Goal: Information Seeking & Learning: Learn about a topic

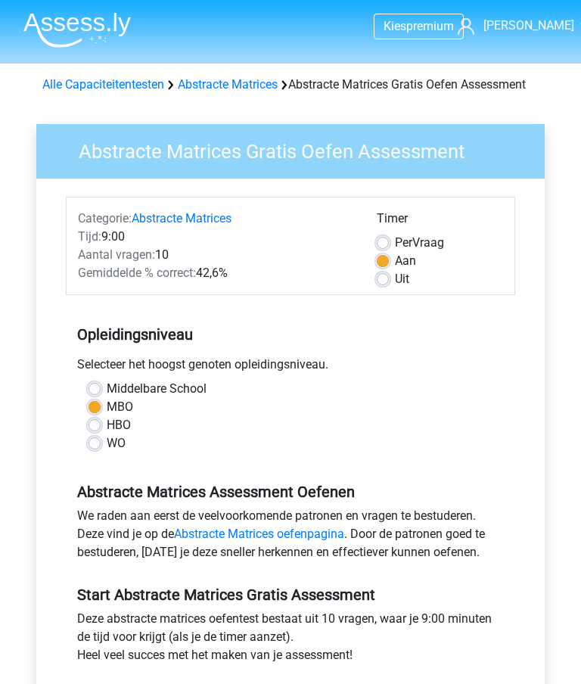
scroll to position [312, 0]
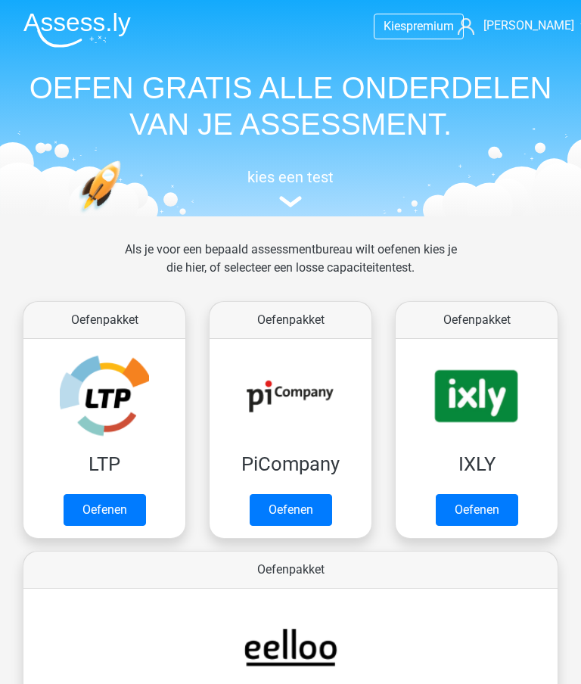
scroll to position [957, 0]
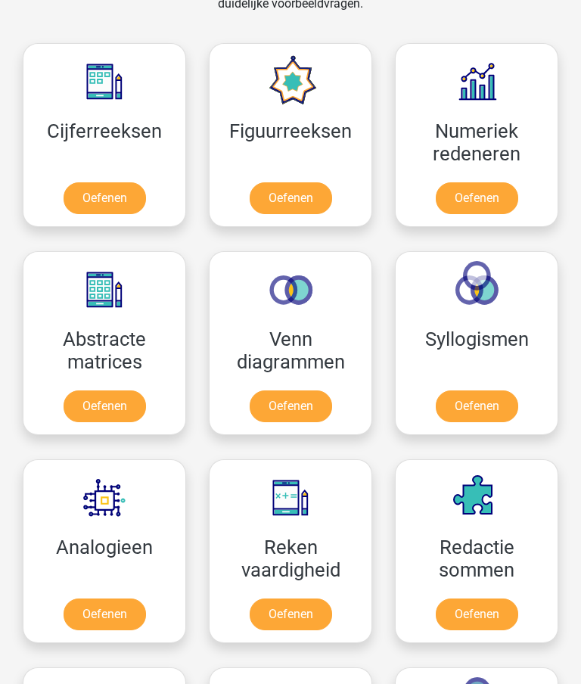
click at [303, 608] on link "Oefenen" at bounding box center [291, 615] width 82 height 32
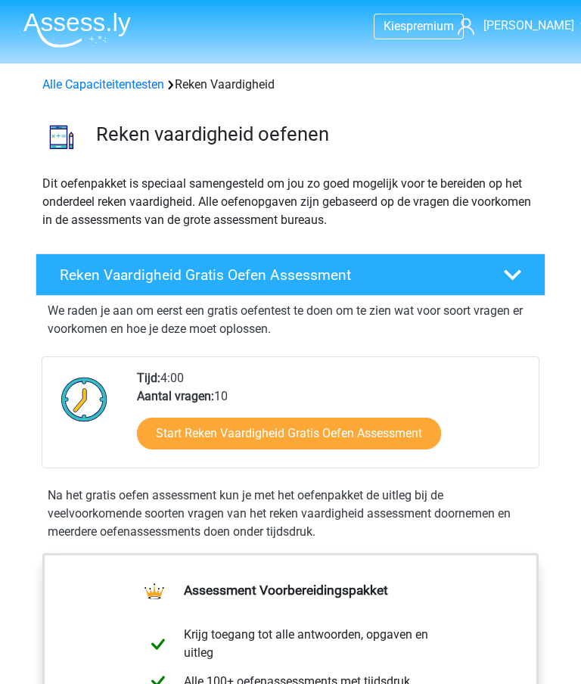
click at [387, 430] on link "Start Reken Vaardigheid Gratis Oefen Assessment" at bounding box center [289, 434] width 304 height 32
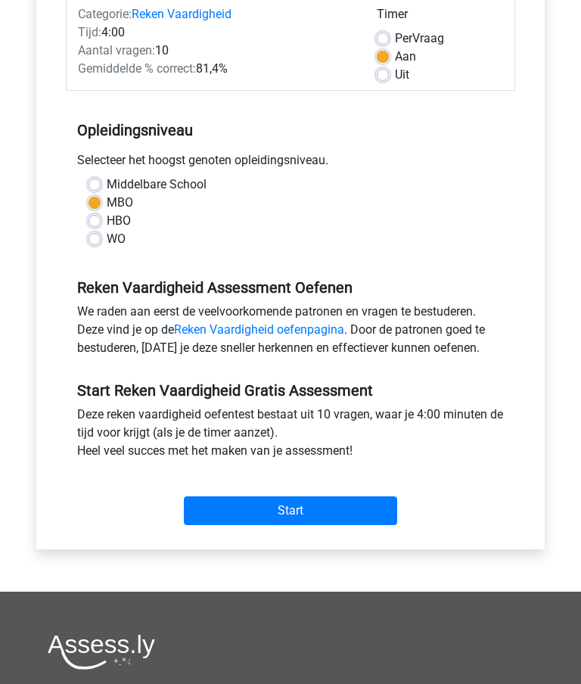
scroll to position [204, 0]
click at [347, 509] on input "Start" at bounding box center [290, 511] width 213 height 29
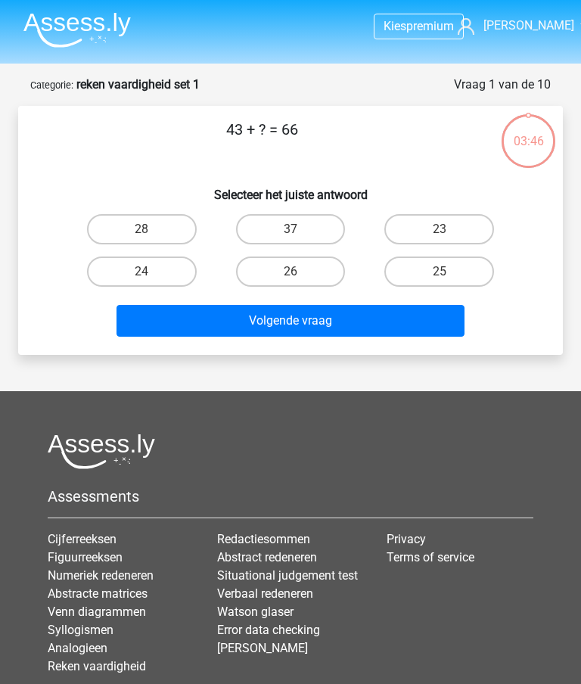
click at [458, 224] on label "23" at bounding box center [439, 229] width 110 height 30
click at [449, 229] on input "23" at bounding box center [445, 234] width 10 height 10
radio input "true"
click at [394, 322] on button "Volgende vraag" at bounding box center [290, 321] width 347 height 32
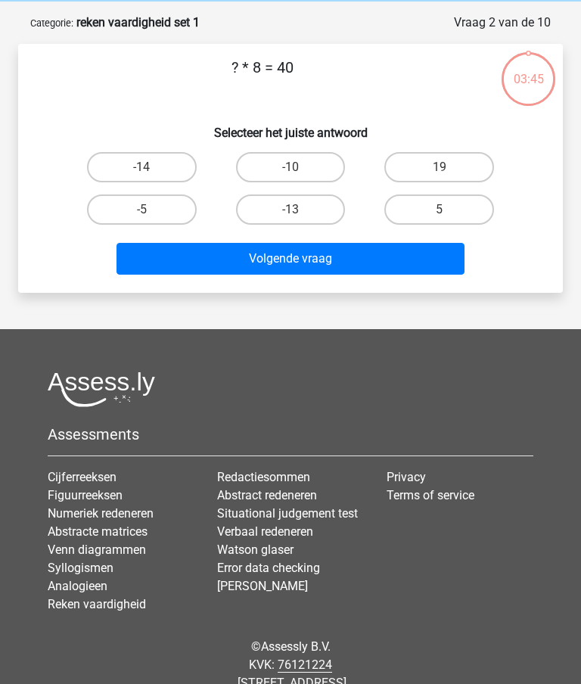
scroll to position [76, 0]
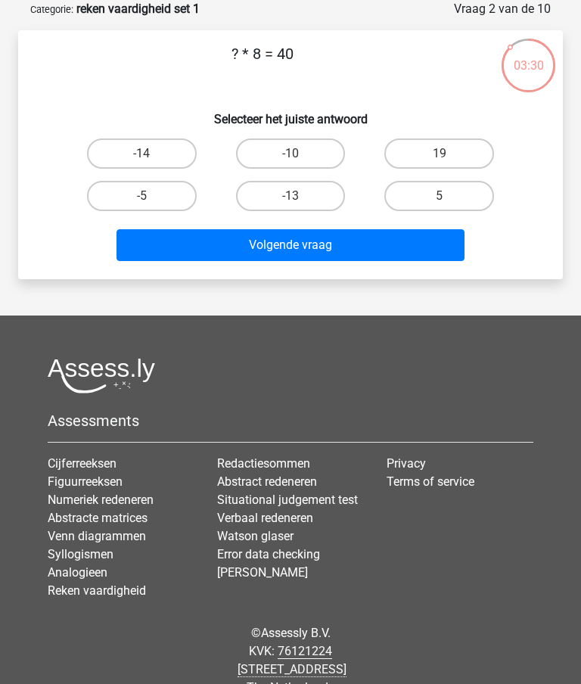
click at [169, 190] on label "-5" at bounding box center [142, 196] width 110 height 30
click at [151, 196] on input "-5" at bounding box center [147, 201] width 10 height 10
radio input "true"
click at [365, 242] on button "Volgende vraag" at bounding box center [290, 245] width 347 height 32
click at [154, 156] on label "22" at bounding box center [142, 153] width 110 height 30
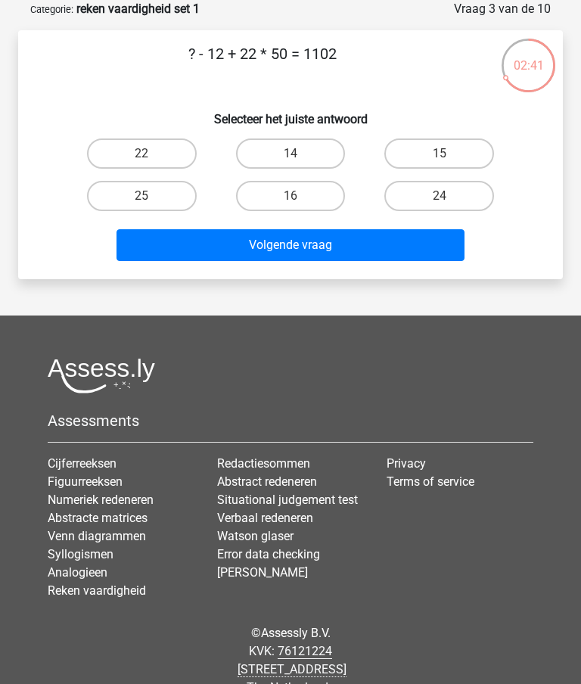
click at [151, 156] on input "22" at bounding box center [147, 159] width 10 height 10
radio input "true"
click at [369, 244] on button "Volgende vraag" at bounding box center [290, 245] width 347 height 32
click at [314, 148] on label "13" at bounding box center [291, 153] width 110 height 30
click at [300, 154] on input "13" at bounding box center [296, 159] width 10 height 10
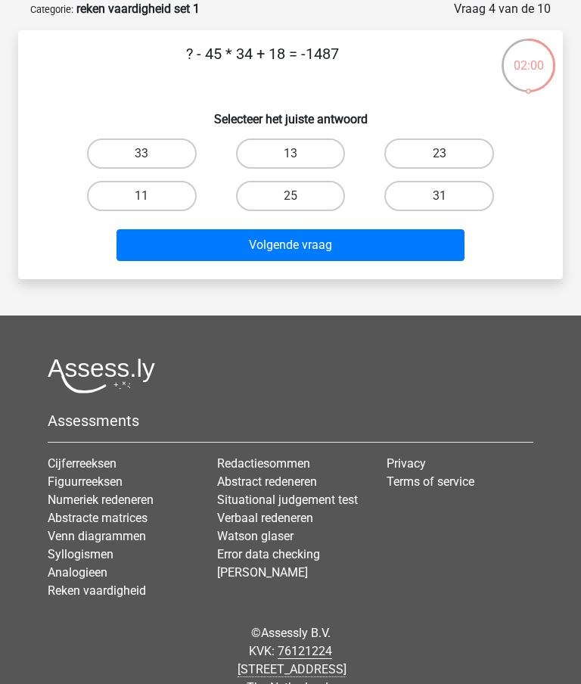
radio input "true"
click at [382, 240] on button "Volgende vraag" at bounding box center [290, 245] width 347 height 32
click at [465, 194] on label "28" at bounding box center [439, 196] width 110 height 30
click at [449, 196] on input "28" at bounding box center [445, 201] width 10 height 10
radio input "true"
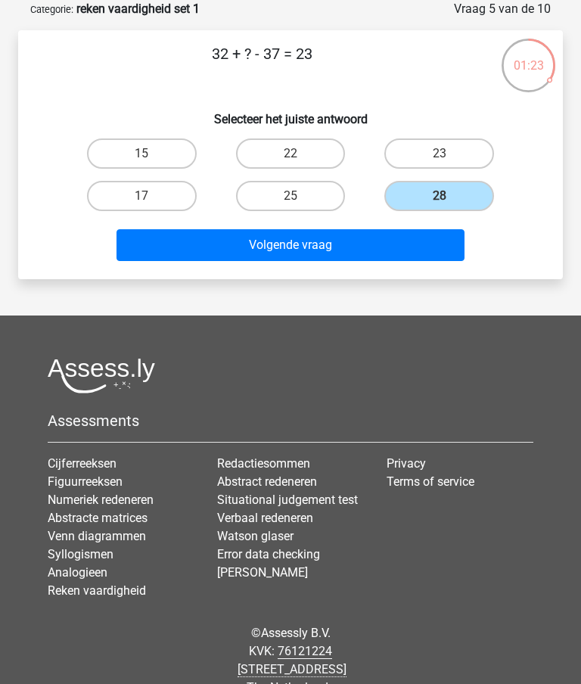
click at [406, 247] on button "Volgende vraag" at bounding box center [290, 245] width 347 height 32
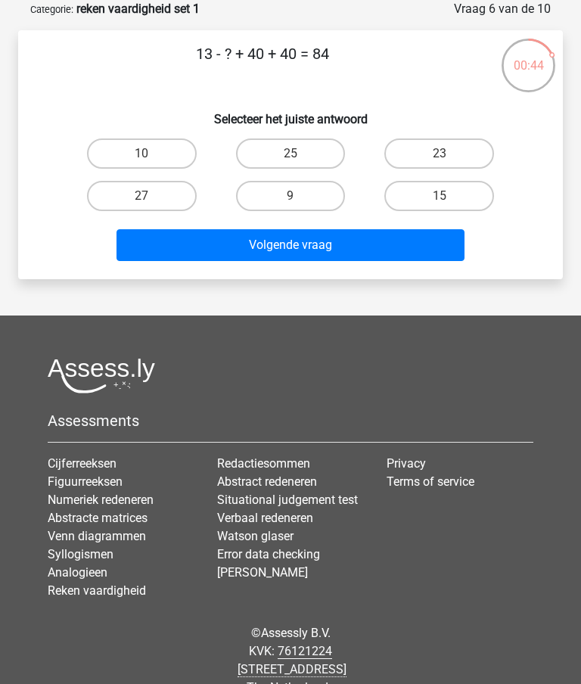
click at [311, 202] on label "9" at bounding box center [291, 196] width 110 height 30
click at [300, 202] on input "9" at bounding box center [296, 201] width 10 height 10
radio input "true"
click at [372, 240] on button "Volgende vraag" at bounding box center [290, 245] width 347 height 32
click at [314, 197] on label "20" at bounding box center [291, 196] width 110 height 30
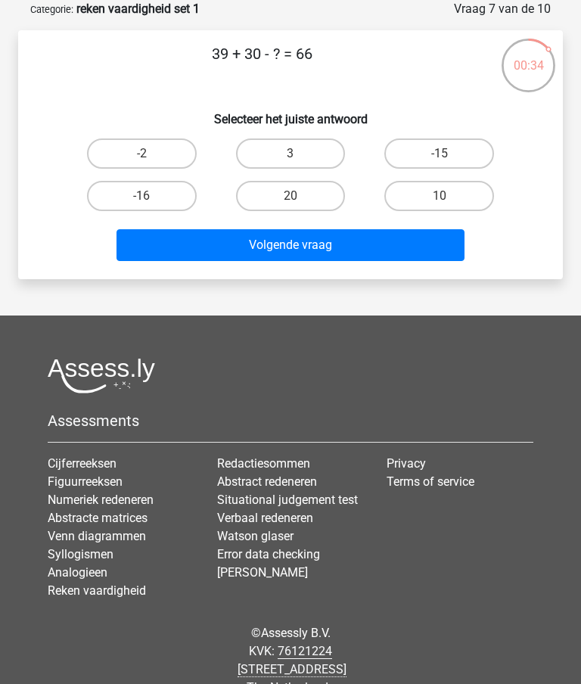
click at [300, 197] on input "20" at bounding box center [296, 201] width 10 height 10
radio input "true"
click at [360, 247] on button "Volgende vraag" at bounding box center [290, 245] width 347 height 32
click at [314, 157] on label "-26" at bounding box center [291, 153] width 110 height 30
click at [300, 157] on input "-26" at bounding box center [296, 159] width 10 height 10
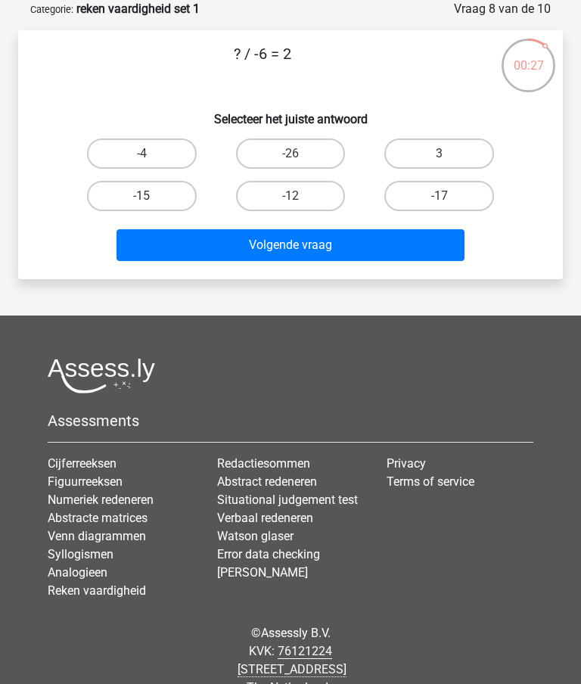
radio input "true"
click at [375, 243] on button "Volgende vraag" at bounding box center [290, 245] width 347 height 32
click at [160, 197] on label "22" at bounding box center [142, 196] width 110 height 30
click at [151, 197] on input "22" at bounding box center [147, 201] width 10 height 10
radio input "true"
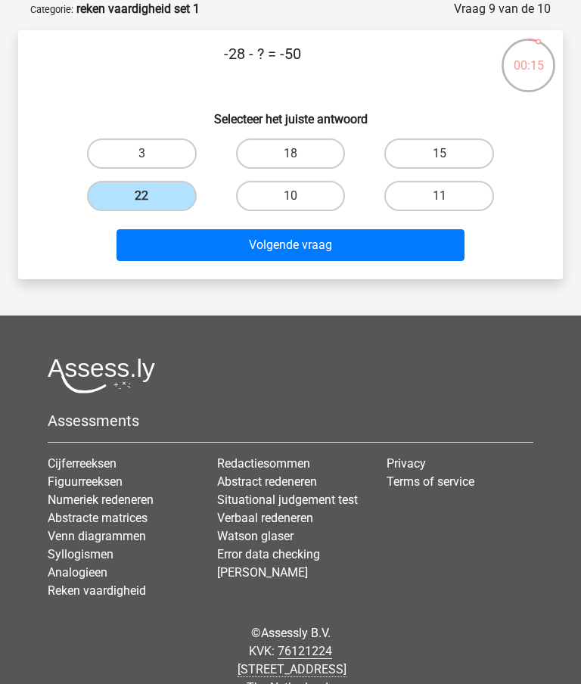
click at [346, 241] on button "Volgende vraag" at bounding box center [290, 245] width 347 height 32
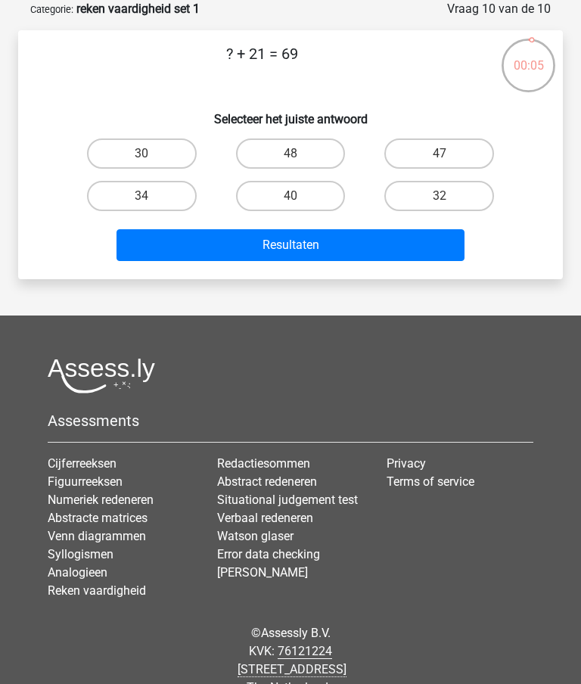
click at [312, 153] on label "48" at bounding box center [291, 153] width 110 height 30
click at [300, 154] on input "48" at bounding box center [296, 159] width 10 height 10
radio input "true"
click at [383, 238] on button "Resultaten" at bounding box center [290, 245] width 347 height 32
